Goal: Information Seeking & Learning: Learn about a topic

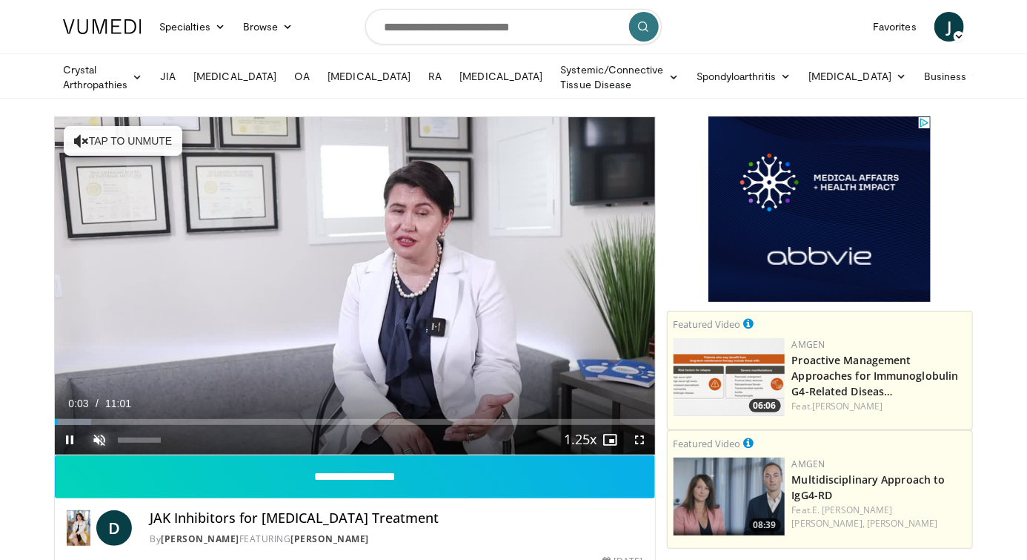
click at [96, 437] on span "Video Player" at bounding box center [100, 440] width 30 height 30
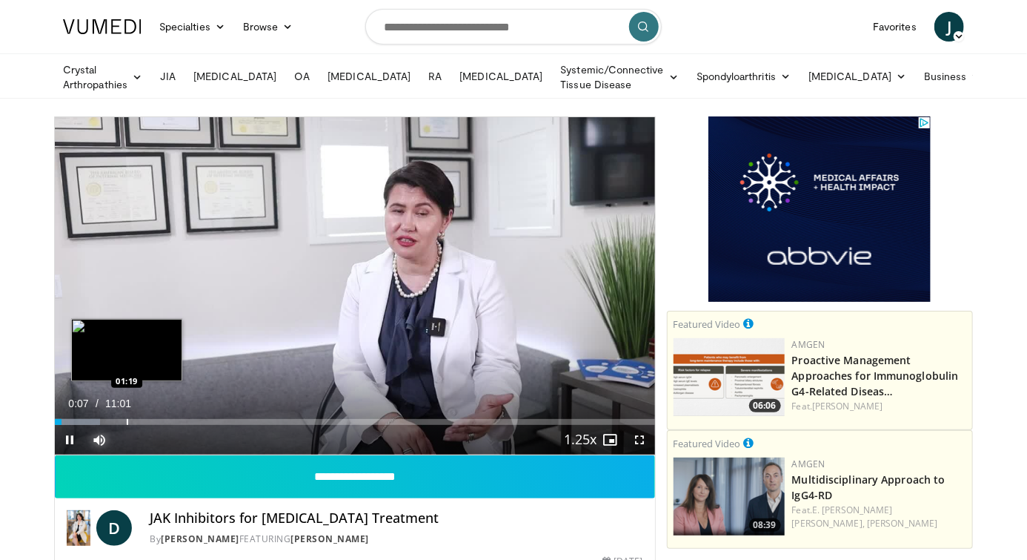
click at [127, 419] on div "Progress Bar" at bounding box center [127, 422] width 1 height 6
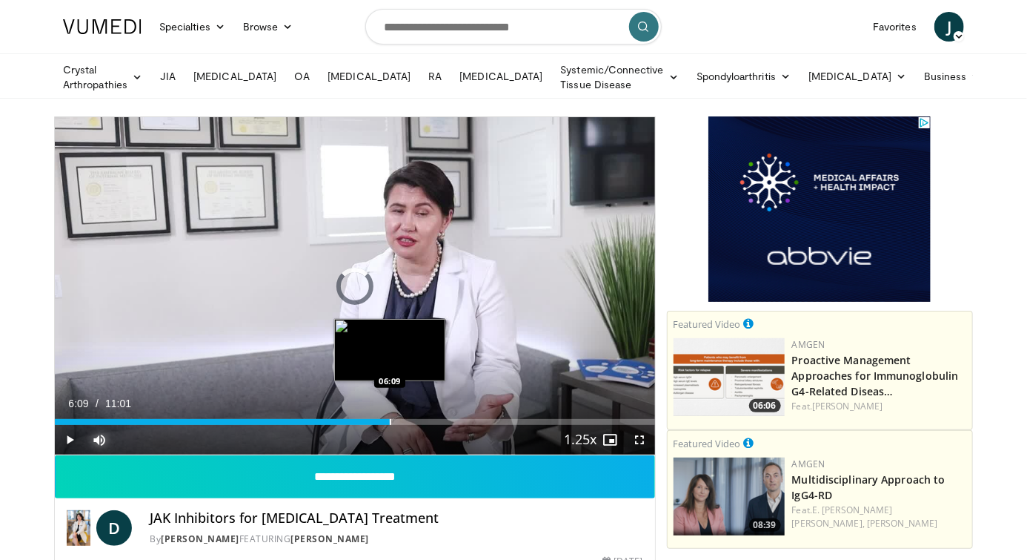
click at [390, 412] on div "Loaded : 0.00% 06:09 06:09" at bounding box center [355, 418] width 600 height 14
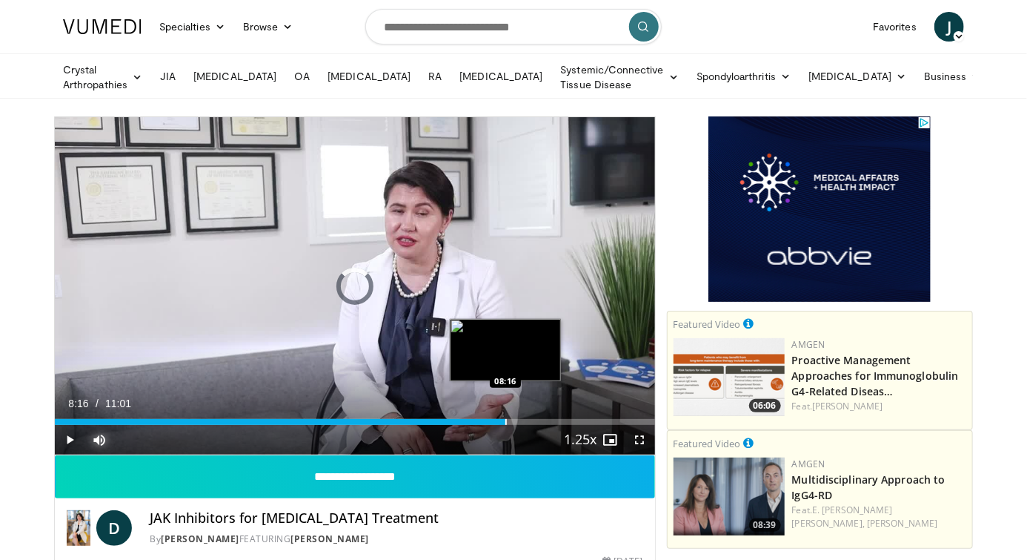
click at [506, 419] on div "Progress Bar" at bounding box center [506, 422] width 1 height 6
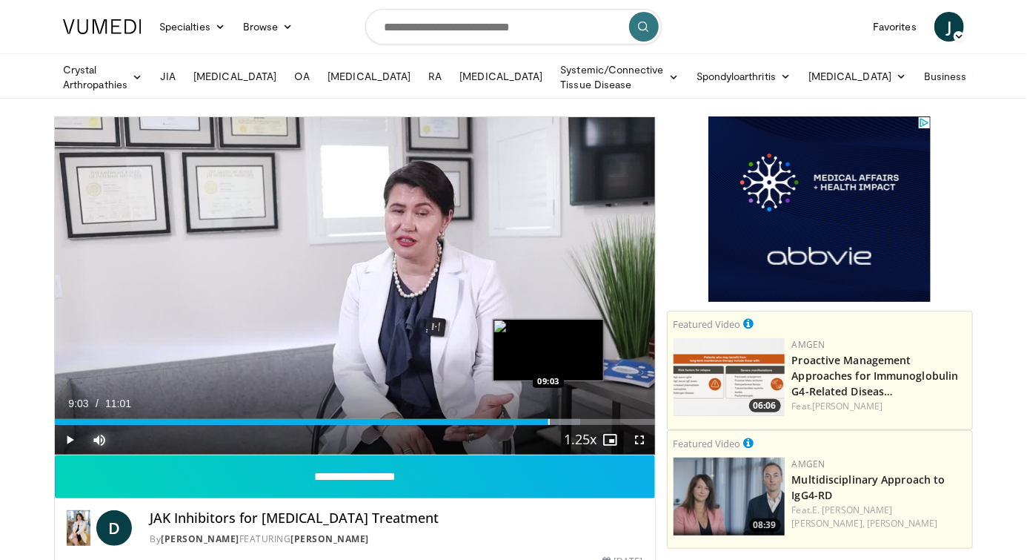
click at [549, 419] on div "Progress Bar" at bounding box center [549, 422] width 1 height 6
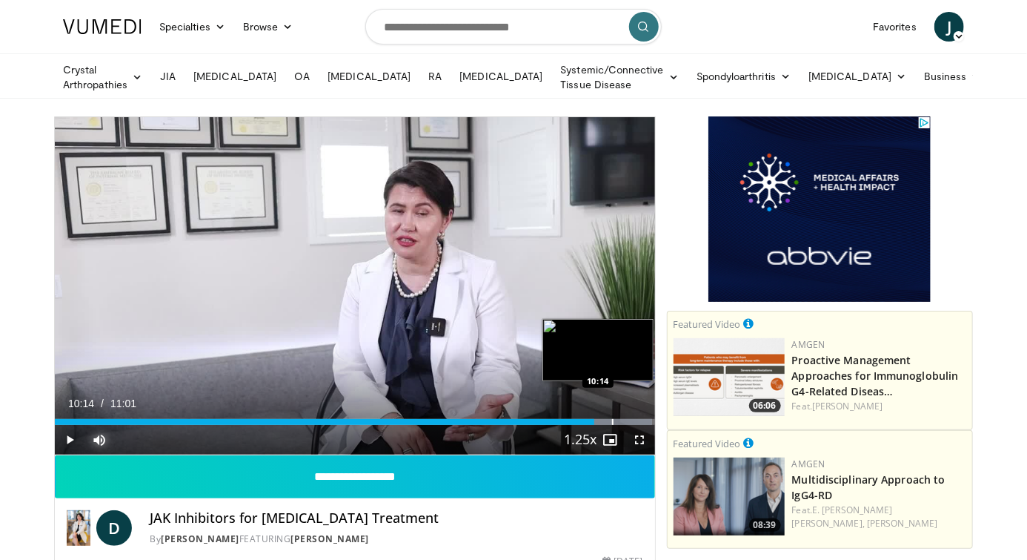
click at [612, 415] on div "Loaded : 99.60% 10:14 10:14" at bounding box center [355, 418] width 600 height 14
